Goal: Check status

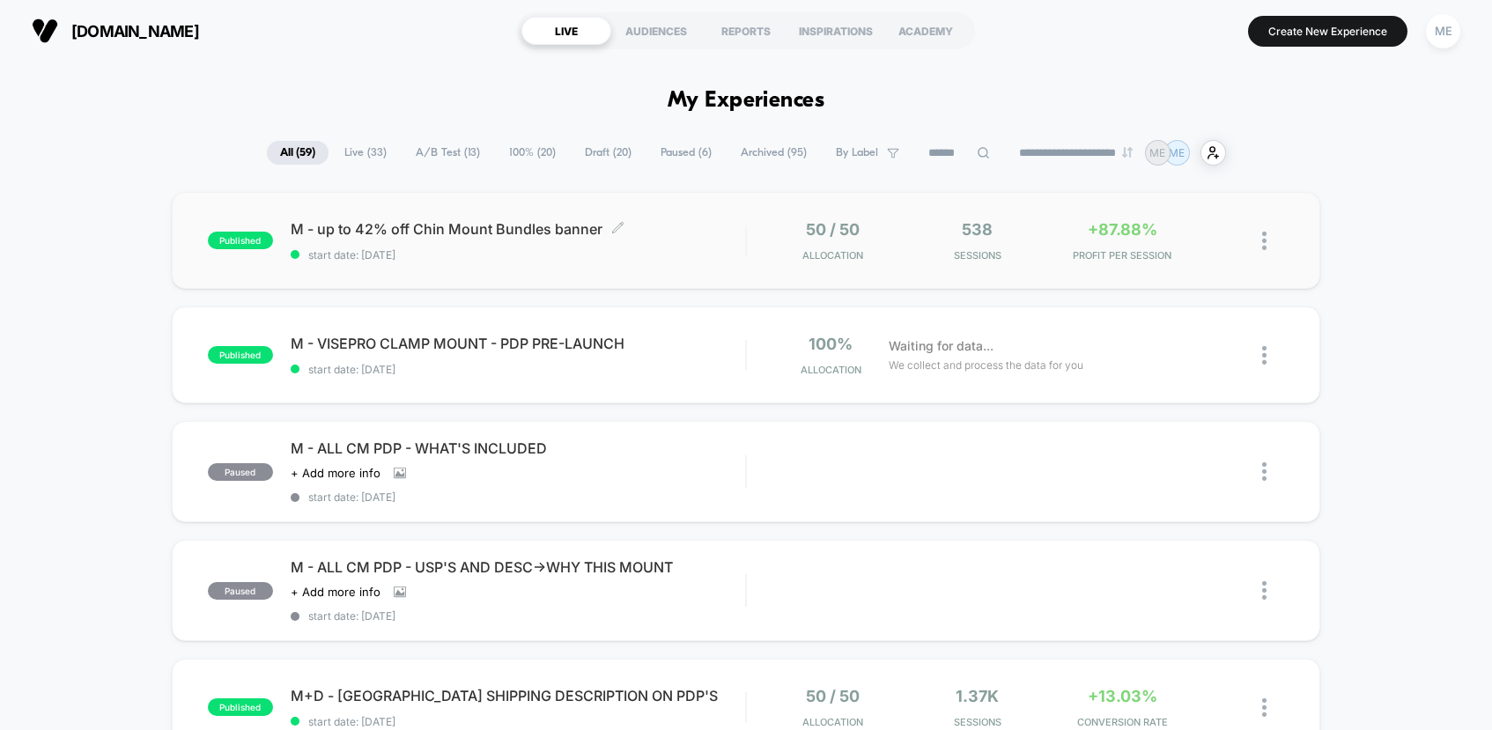
click at [682, 250] on span "start date: [DATE]" at bounding box center [518, 254] width 454 height 13
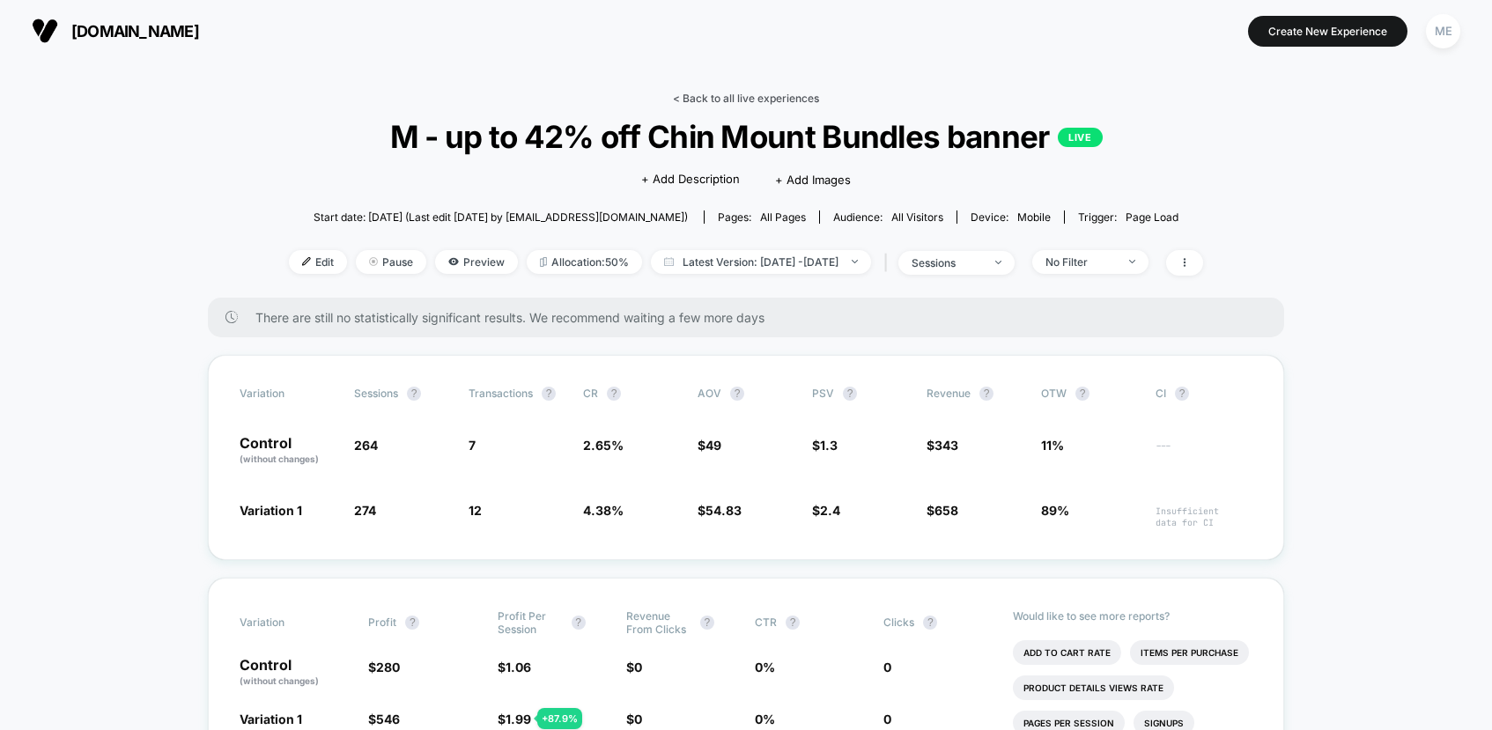
click at [704, 96] on link "< Back to all live experiences" at bounding box center [746, 98] width 146 height 13
